Goal: Information Seeking & Learning: Check status

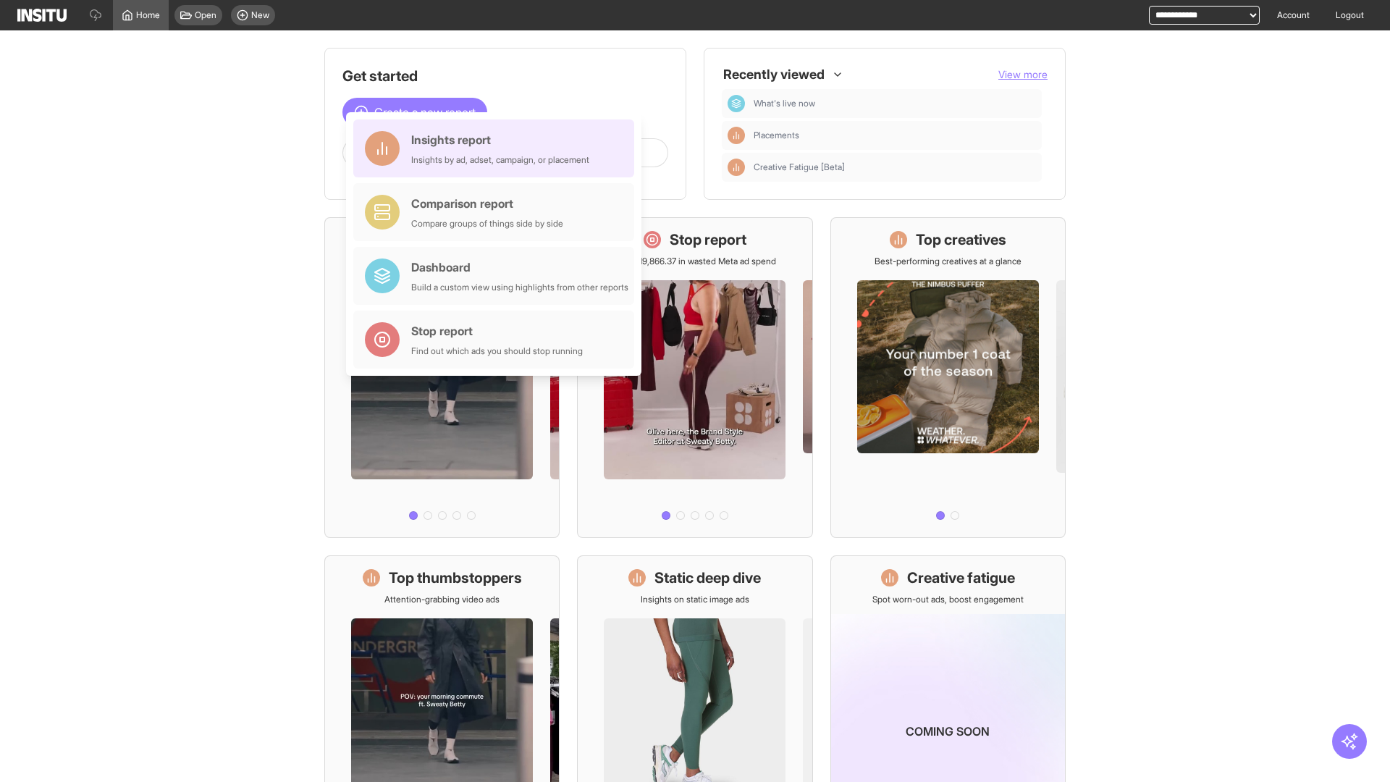
click at [498, 148] on div "Insights report Insights by ad, adset, campaign, or placement" at bounding box center [500, 148] width 178 height 35
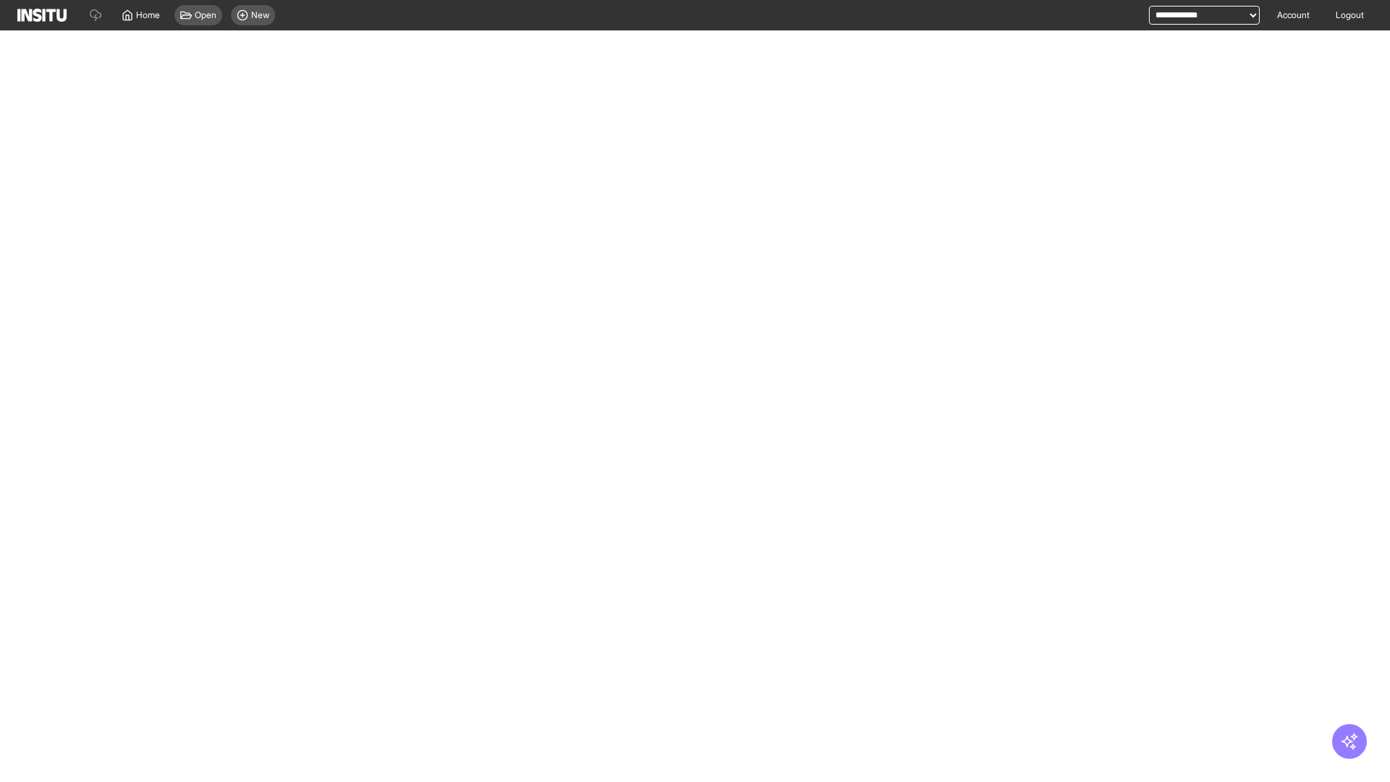
select select "**"
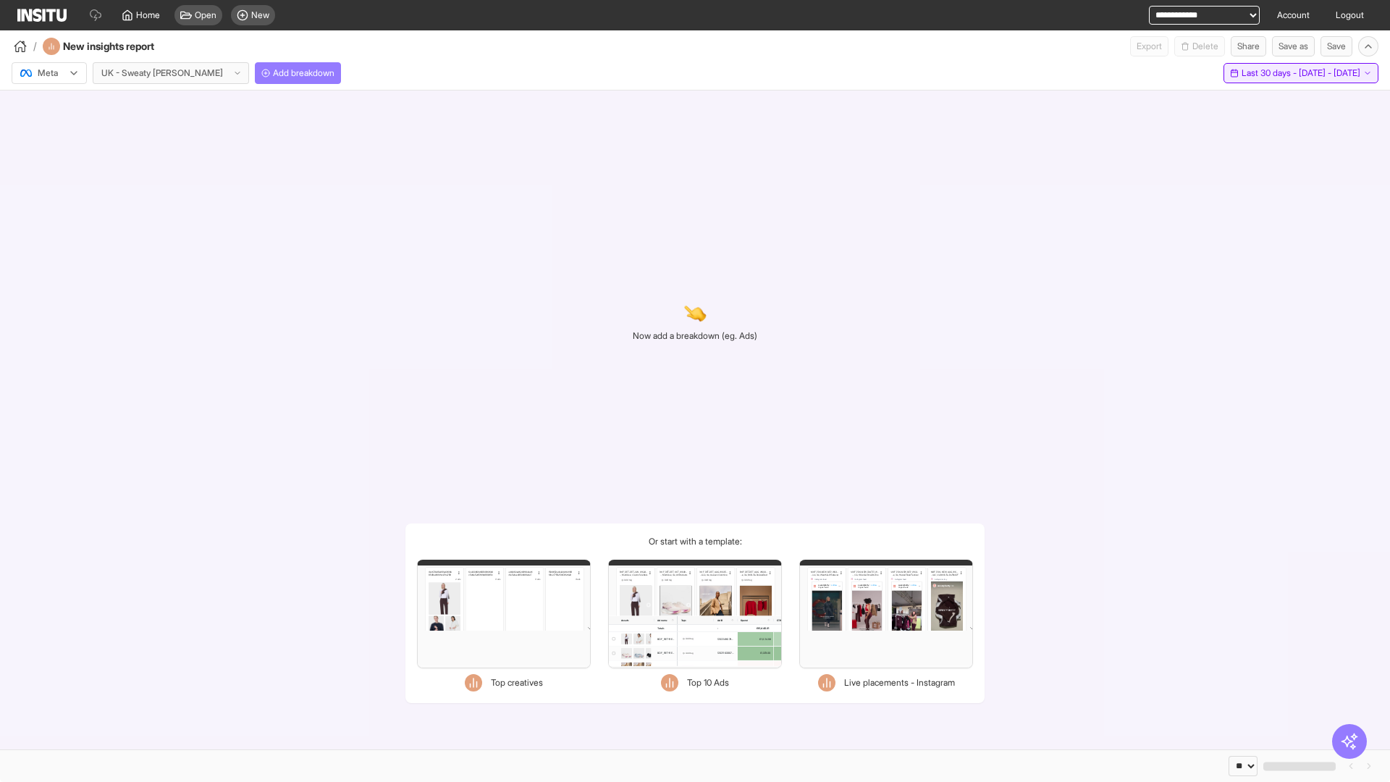
click at [1267, 73] on span "Last 30 days - [DATE] - [DATE]" at bounding box center [1301, 73] width 119 height 12
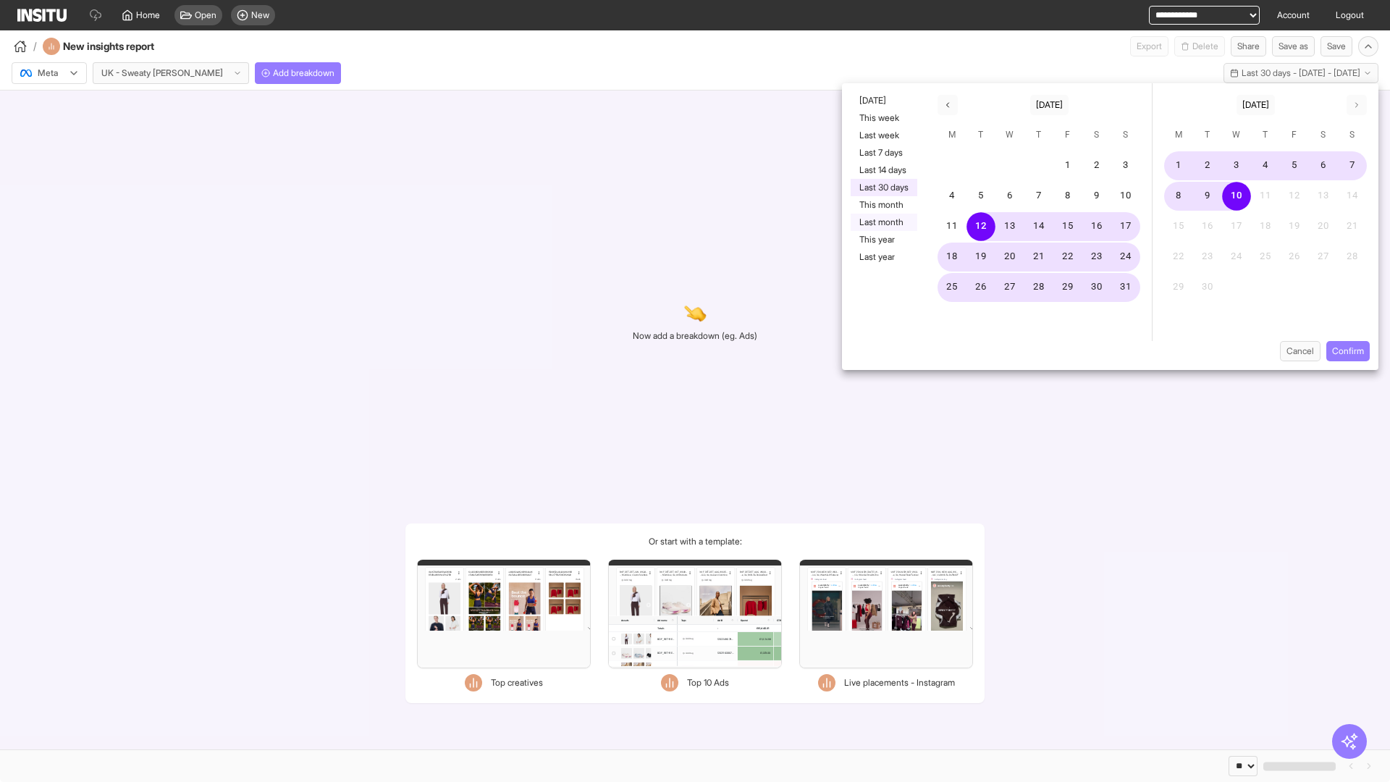
click at [883, 222] on button "Last month" at bounding box center [884, 222] width 67 height 17
